Goal: Use online tool/utility

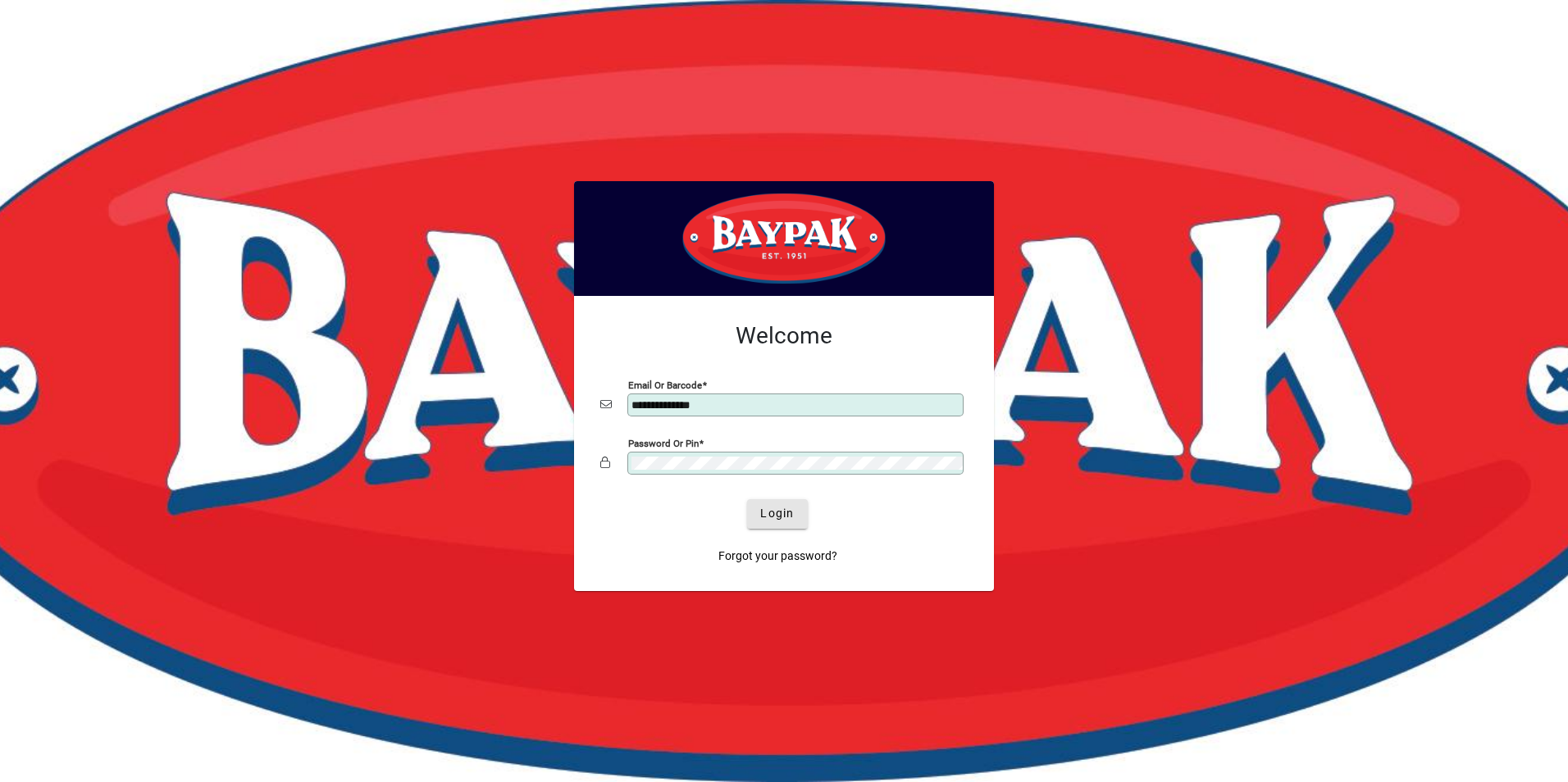
click at [757, 510] on span "submit" at bounding box center [777, 513] width 60 height 39
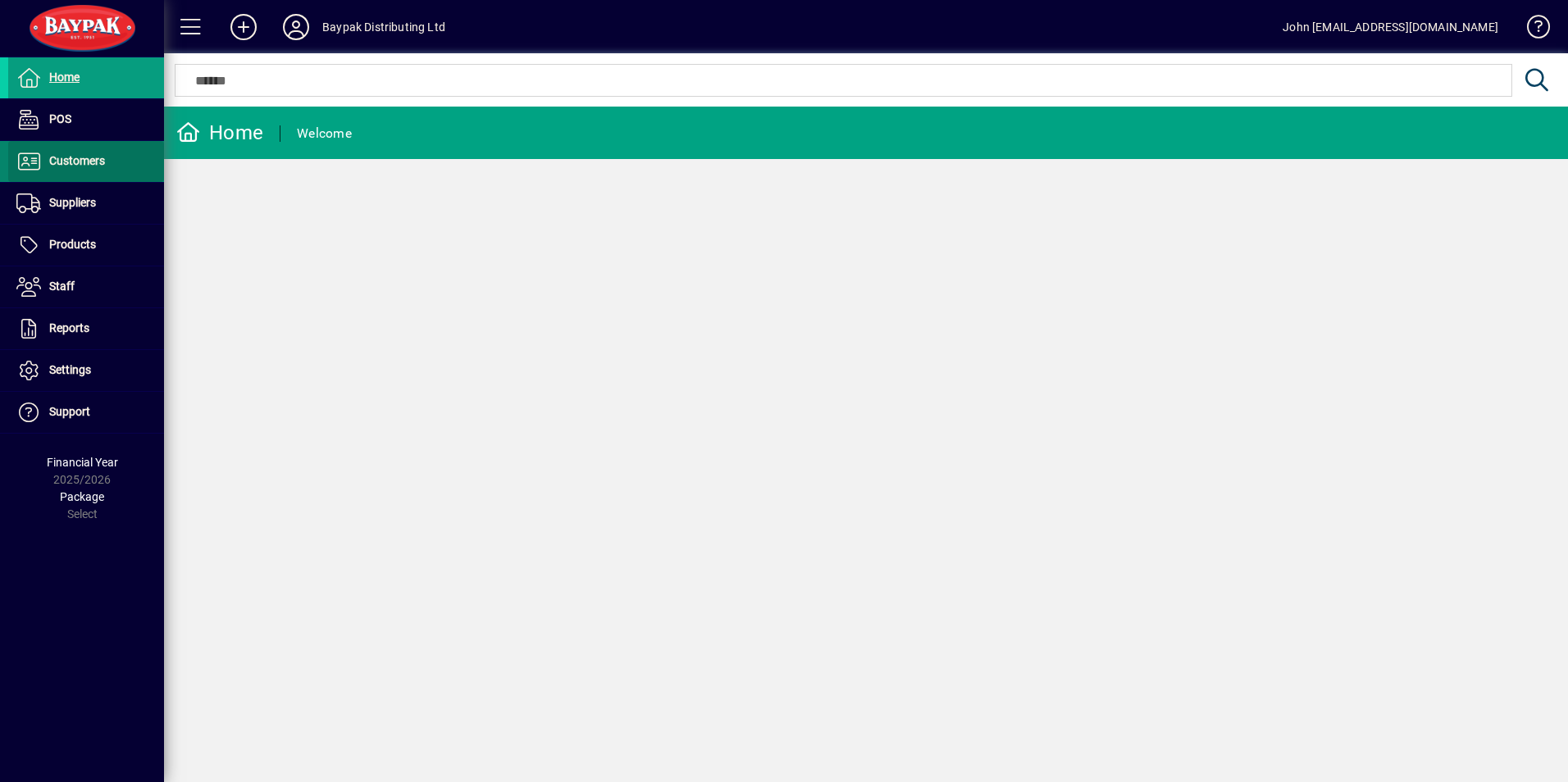
click at [73, 157] on span "Customers" at bounding box center [77, 160] width 56 height 13
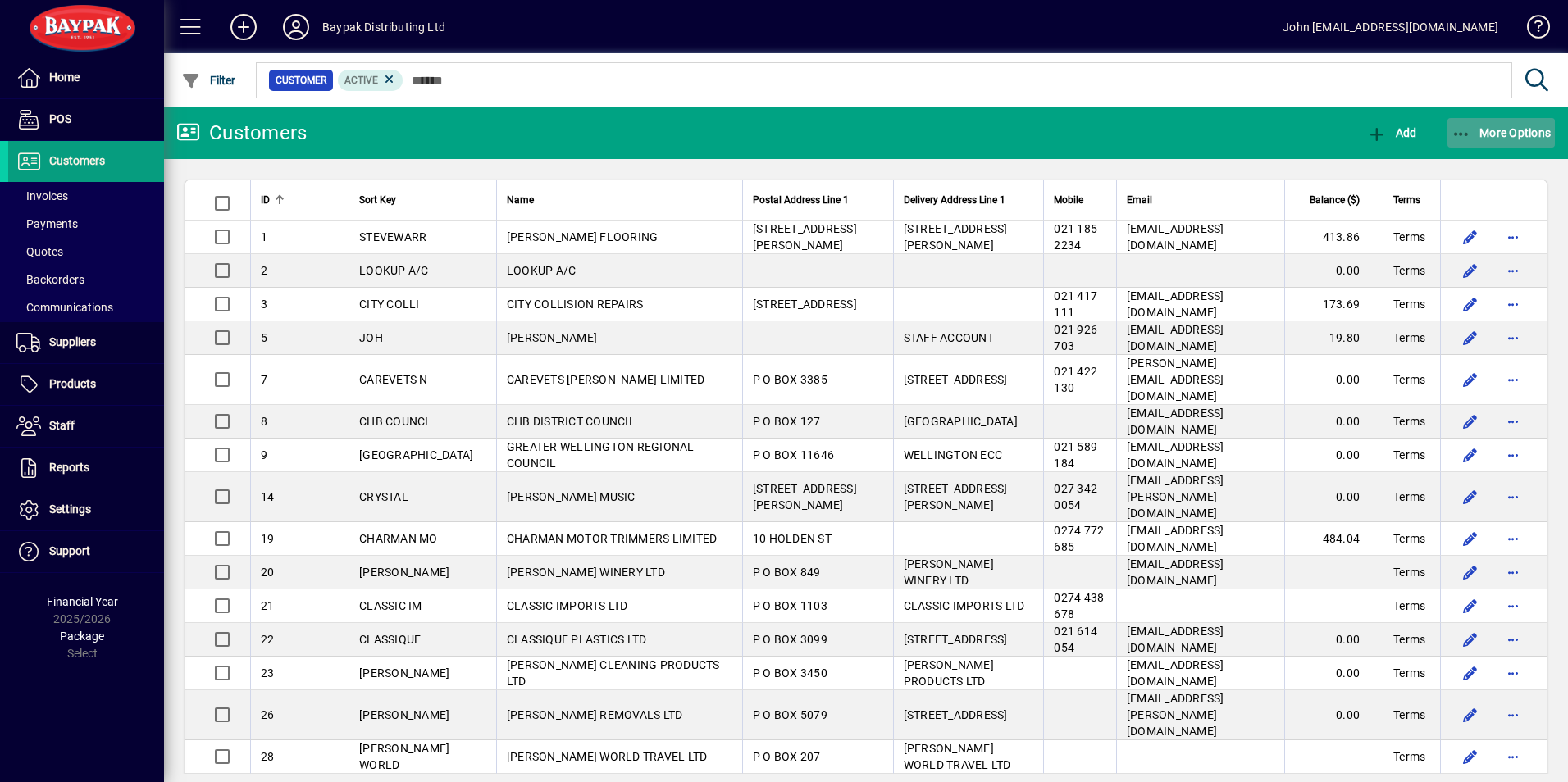
click at [1463, 129] on icon "button" at bounding box center [1461, 134] width 21 height 16
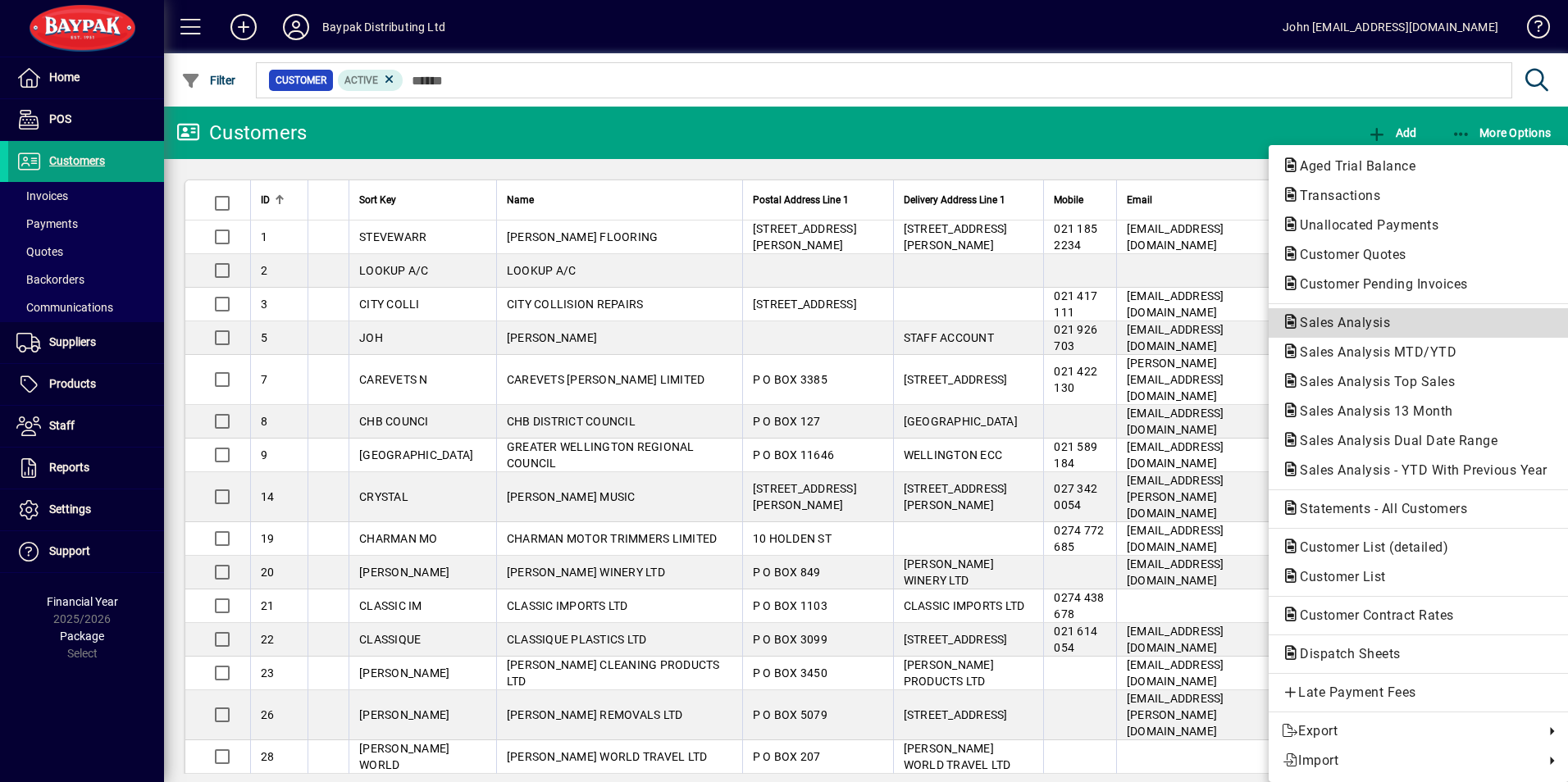
click at [1332, 319] on span "Sales Analysis" at bounding box center [1340, 322] width 117 height 15
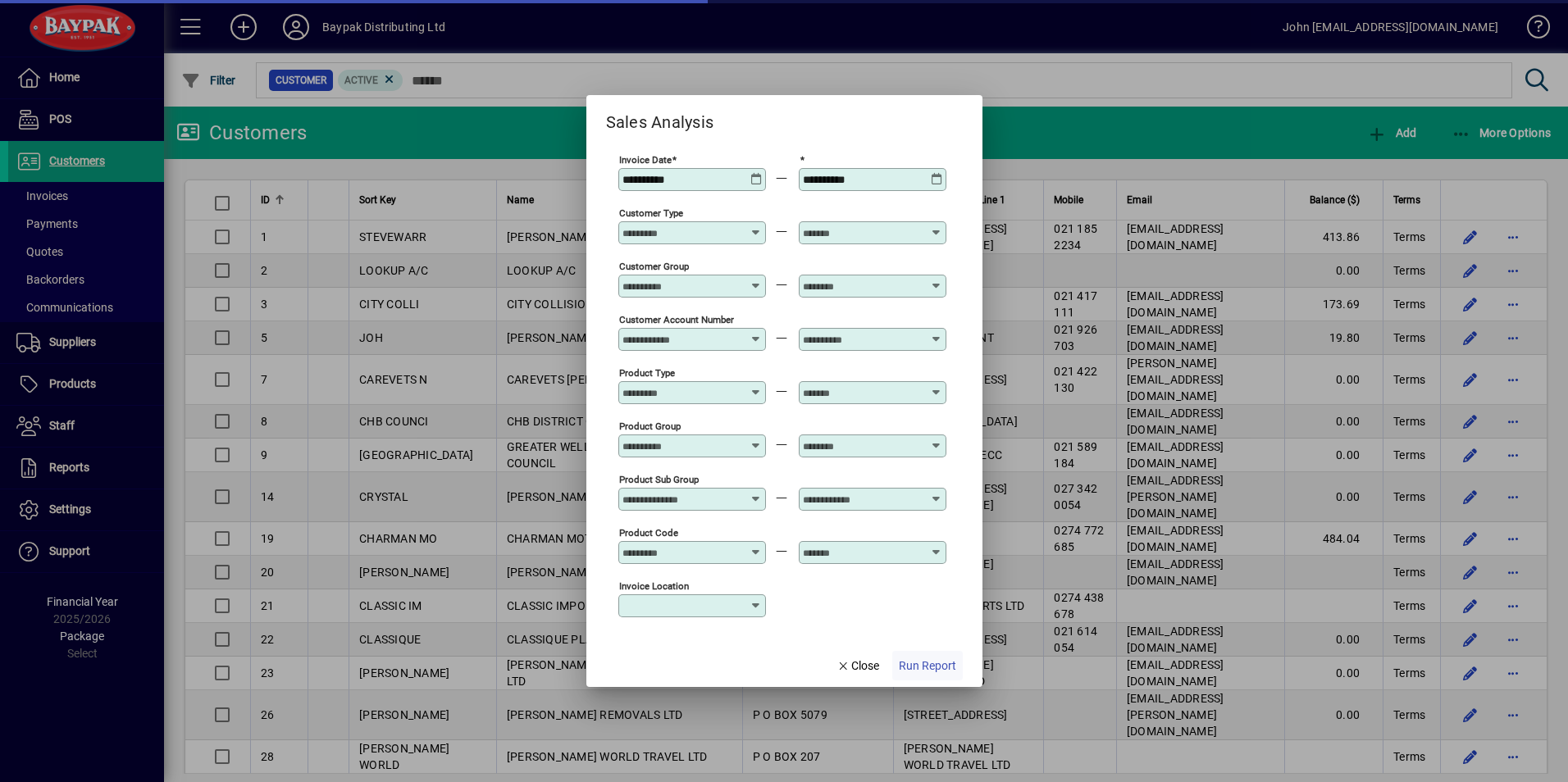
type input "**********"
click at [908, 665] on span "Run Report" at bounding box center [927, 665] width 57 height 17
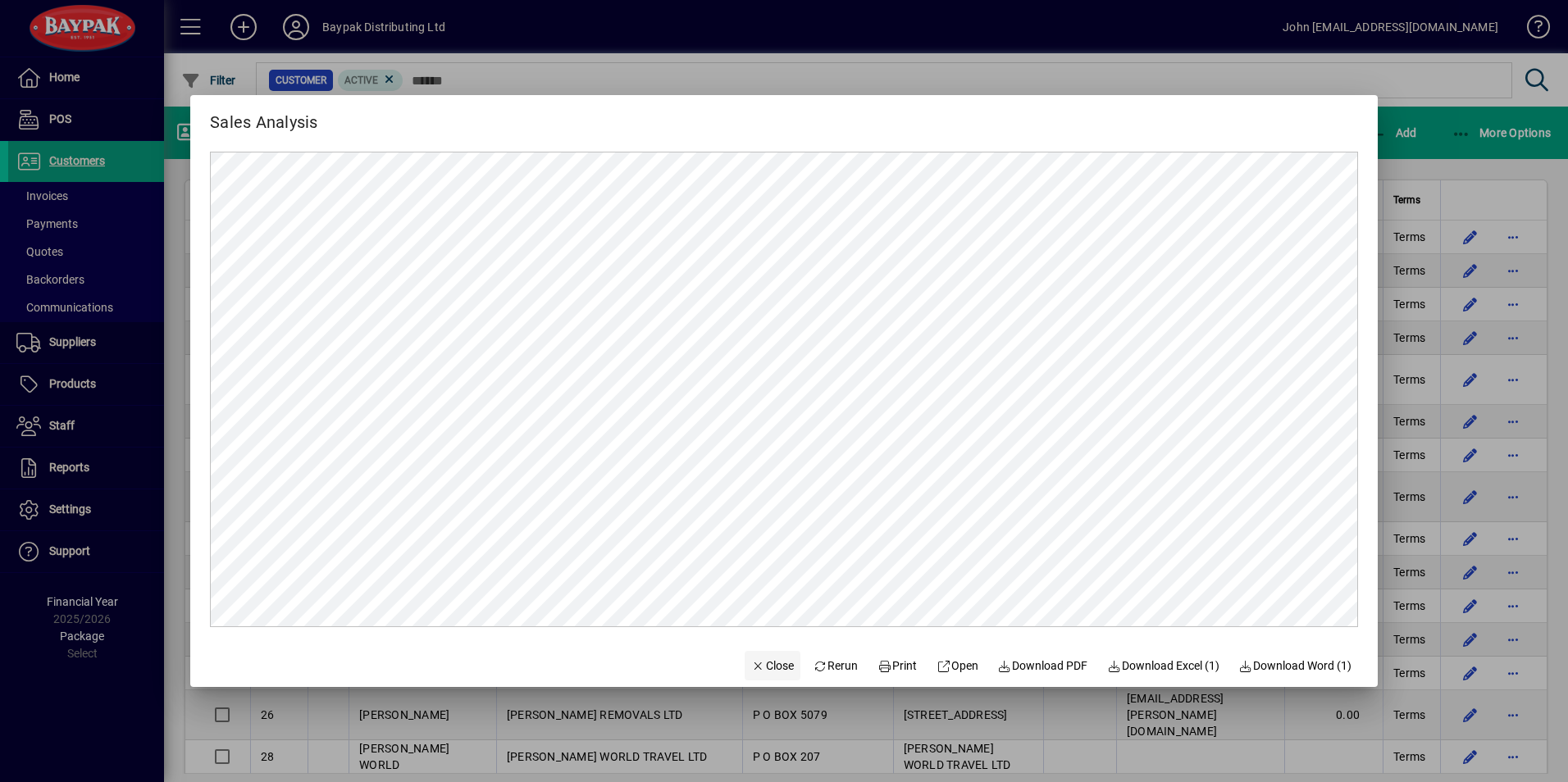
click at [757, 658] on span "Close" at bounding box center [772, 665] width 43 height 17
